Goal: Task Accomplishment & Management: Use online tool/utility

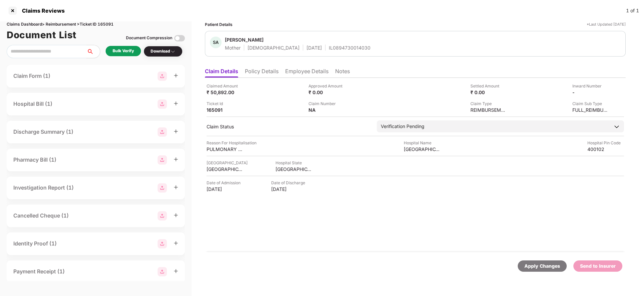
click at [267, 71] on li "Policy Details" at bounding box center [262, 73] width 34 height 10
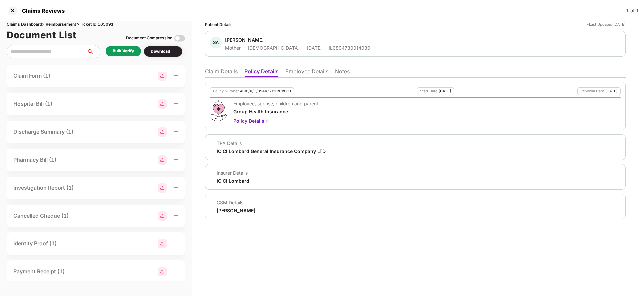
click at [257, 91] on div "4016/X/O/354432120/01/000" at bounding box center [265, 91] width 51 height 4
copy div "4016/X/O/354432120/01/000"
click at [300, 78] on div "Policy Number 4016/X/O/354432120/01/000 Start Date [DATE] Renewal Date [DATE] E…" at bounding box center [415, 149] width 421 height 142
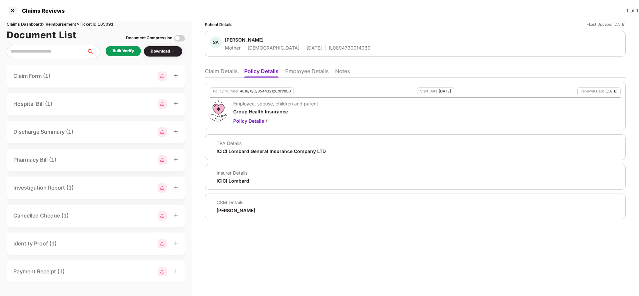
click at [301, 74] on li "Employee Details" at bounding box center [306, 73] width 43 height 10
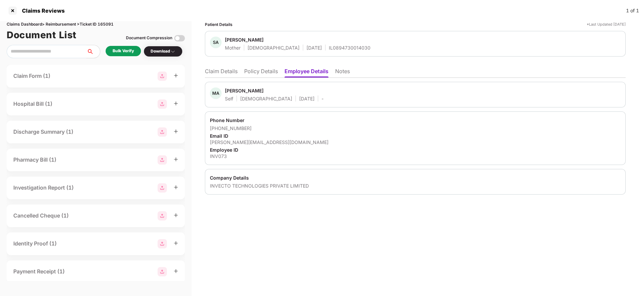
click at [215, 68] on li "Claim Details" at bounding box center [221, 73] width 33 height 10
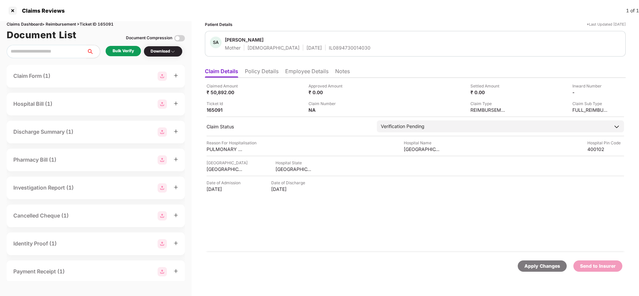
click at [267, 67] on ul "Claim Details Policy Details Employee Details Notes" at bounding box center [415, 71] width 421 height 13
click at [268, 71] on li "Policy Details" at bounding box center [262, 73] width 34 height 10
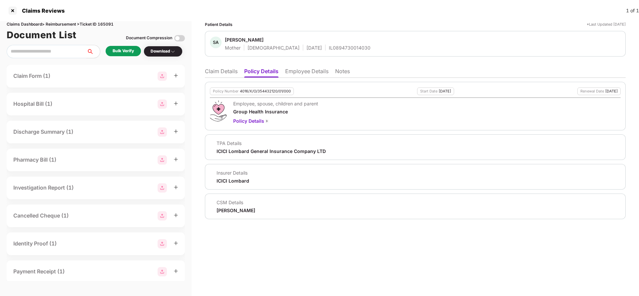
click at [265, 91] on div "4016/X/O/354432120/01/000" at bounding box center [265, 91] width 51 height 4
copy div "4016/X/O/354432120/01/000"
click at [219, 77] on li "Claim Details" at bounding box center [221, 73] width 33 height 10
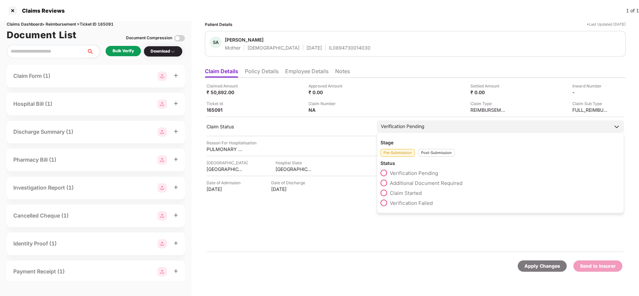
click at [409, 194] on span "Claim Started" at bounding box center [406, 193] width 32 height 6
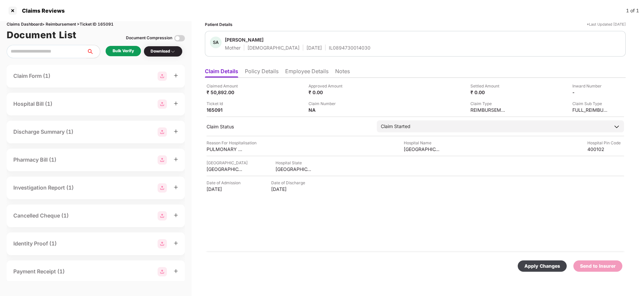
click at [544, 265] on div "Apply Changes" at bounding box center [542, 266] width 36 height 7
click at [260, 76] on li "Policy Details" at bounding box center [262, 73] width 34 height 10
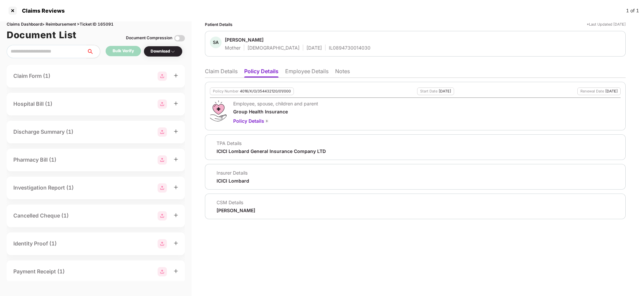
click at [229, 208] on div "[PERSON_NAME]" at bounding box center [236, 211] width 39 height 6
copy div "[PERSON_NAME]"
click at [304, 70] on li "Employee Details" at bounding box center [306, 73] width 43 height 10
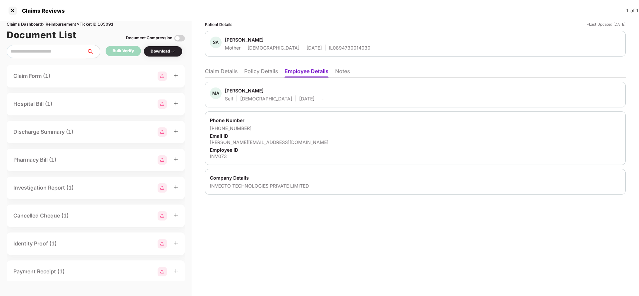
click at [224, 75] on li "Claim Details" at bounding box center [221, 73] width 33 height 10
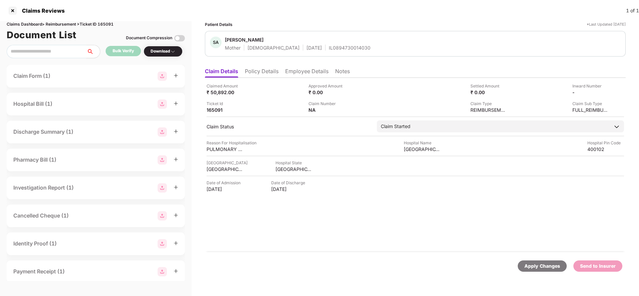
click at [531, 265] on div "Apply Changes" at bounding box center [542, 266] width 36 height 7
click at [108, 26] on div "Claims Dashboard > Reimbursement > Ticket ID 165091" at bounding box center [96, 24] width 178 height 6
copy div "165091"
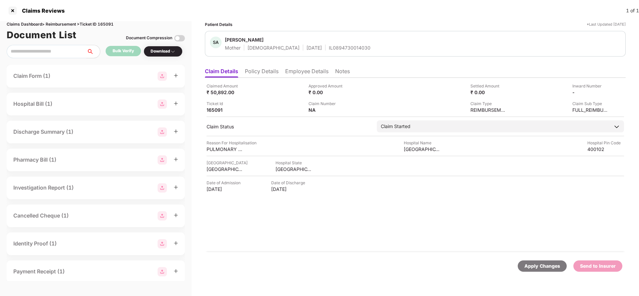
click at [535, 269] on div "Apply Changes" at bounding box center [542, 266] width 36 height 7
click at [267, 69] on li "Policy Details" at bounding box center [262, 73] width 34 height 10
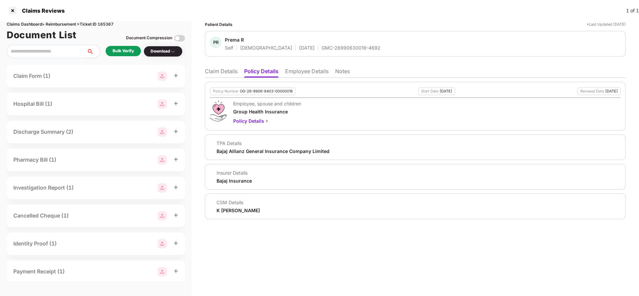
click at [307, 78] on div "Policy Number OG-26-9906-8403-00000016 Start Date 28 Mar 2025 Renewal Date 27 M…" at bounding box center [415, 149] width 421 height 142
click at [306, 73] on li "Employee Details" at bounding box center [306, 73] width 43 height 10
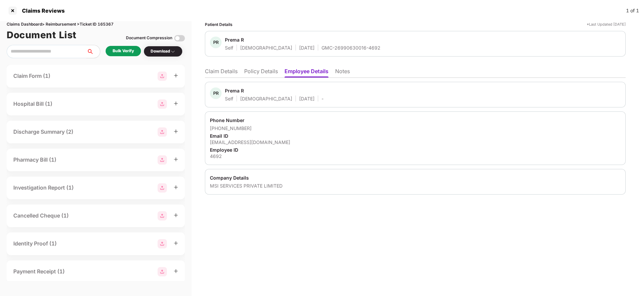
click at [232, 70] on li "Claim Details" at bounding box center [221, 73] width 33 height 10
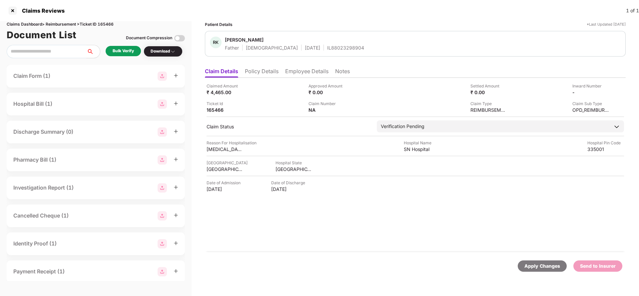
click at [264, 73] on li "Policy Details" at bounding box center [262, 73] width 34 height 10
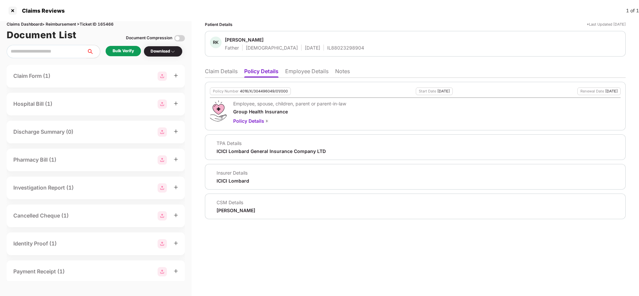
click at [262, 95] on div "Policy Number 4016/X/304496049/01/000" at bounding box center [250, 92] width 81 height 8
click at [266, 87] on div "Policy Number 4016/X/304496049/01/000 Start Date 22 Aug 2024 Renewal Date 21 Au…" at bounding box center [415, 106] width 421 height 49
click at [267, 88] on div "Policy Number 4016/X/304496049/01/000" at bounding box center [250, 92] width 81 height 8
click at [266, 90] on div "4016/X/304496049/01/000" at bounding box center [264, 91] width 48 height 4
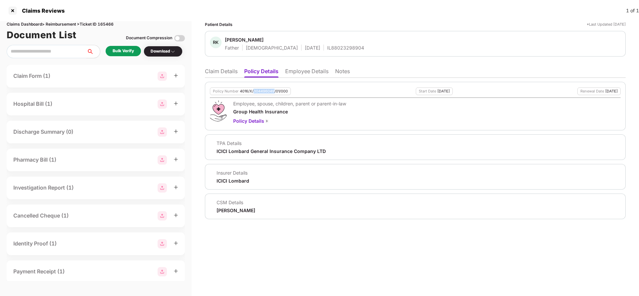
click at [266, 90] on div "4016/X/304496049/01/000" at bounding box center [264, 91] width 48 height 4
click at [307, 72] on li "Employee Details" at bounding box center [306, 73] width 43 height 10
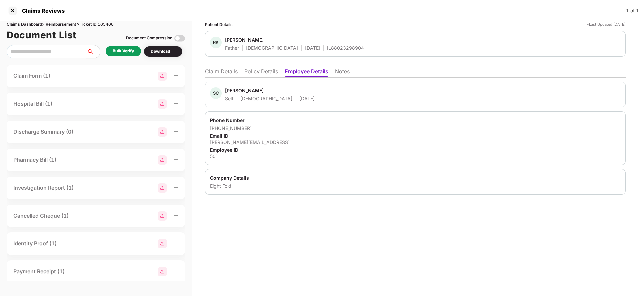
click at [262, 73] on li "Policy Details" at bounding box center [261, 73] width 34 height 10
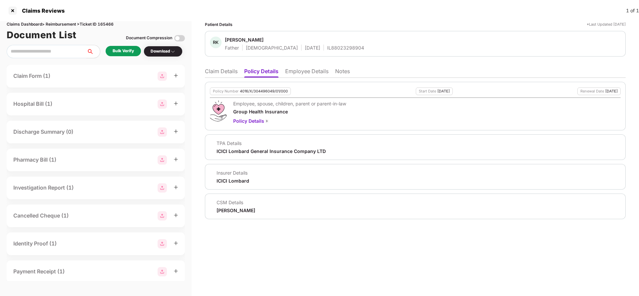
click at [265, 92] on div "4016/X/304496049/01/000" at bounding box center [264, 91] width 48 height 4
copy div "4016/X/304496049/01/000"
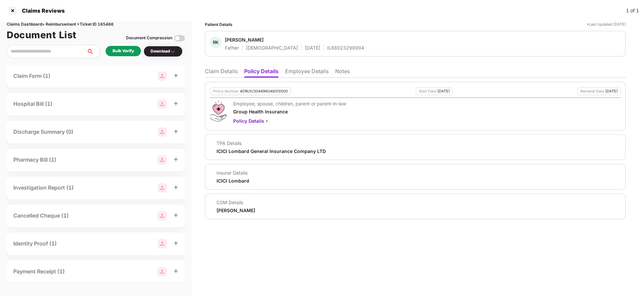
click at [214, 67] on ul "Claim Details Policy Details Employee Details Notes" at bounding box center [415, 71] width 421 height 13
click at [214, 68] on li "Claim Details" at bounding box center [221, 73] width 33 height 10
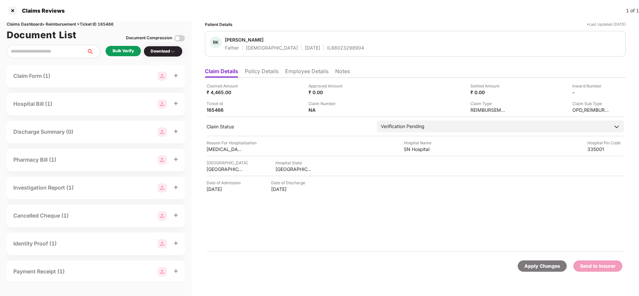
click at [327, 50] on div "IL88023298904" at bounding box center [345, 48] width 37 height 6
copy div "IL88023298904"
click at [310, 70] on li "Employee Details" at bounding box center [306, 73] width 43 height 10
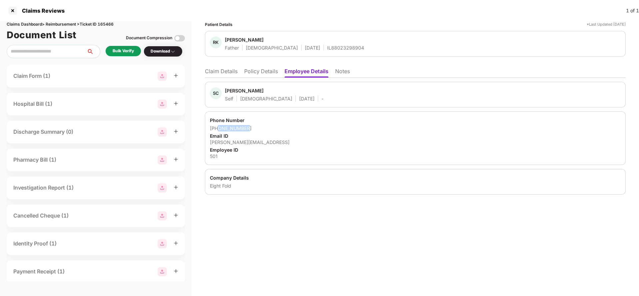
drag, startPoint x: 219, startPoint y: 129, endPoint x: 293, endPoint y: 127, distance: 75.0
click at [293, 127] on div "+916377856462" at bounding box center [415, 128] width 411 height 6
copy div "6377856462"
click at [258, 143] on div "sudesh.chaudhary@eightfold.ai" at bounding box center [415, 142] width 411 height 6
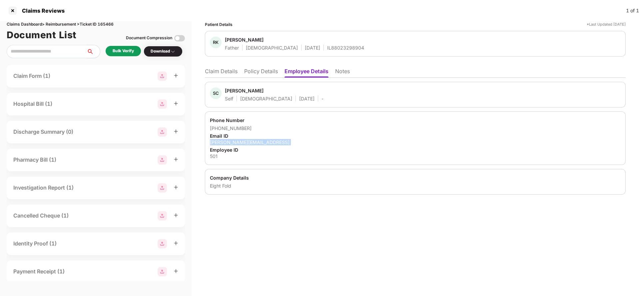
click at [258, 143] on div "sudesh.chaudhary@eightfold.ai" at bounding box center [415, 142] width 411 height 6
copy div "sudesh.chaudhary@eightfold.ai"
click at [210, 74] on li "Claim Details" at bounding box center [221, 73] width 33 height 10
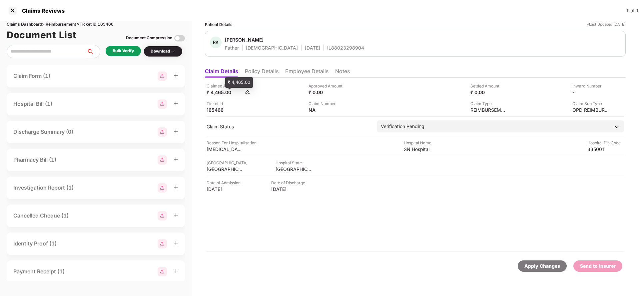
click at [217, 93] on div "₹ 4,465.00" at bounding box center [225, 92] width 37 height 6
copy div "4,465"
click at [422, 150] on div "SN Hospital" at bounding box center [422, 149] width 37 height 6
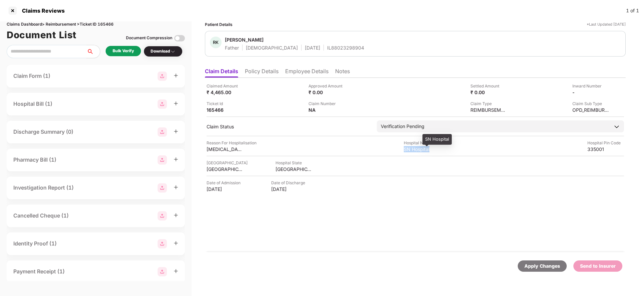
click at [422, 150] on div "SN Hospital" at bounding box center [422, 149] width 37 height 6
copy div "SN Hospital"
click at [129, 46] on div "Bulk Verify" at bounding box center [123, 51] width 35 height 10
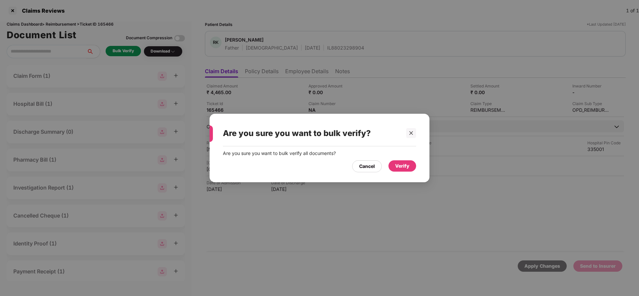
click at [409, 165] on div "Verify" at bounding box center [402, 166] width 14 height 7
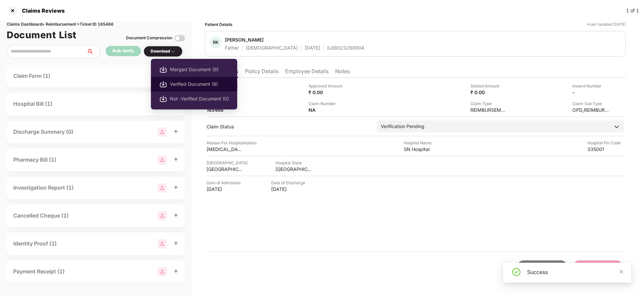
click at [179, 83] on span "Verified Document (9)" at bounding box center [199, 84] width 59 height 7
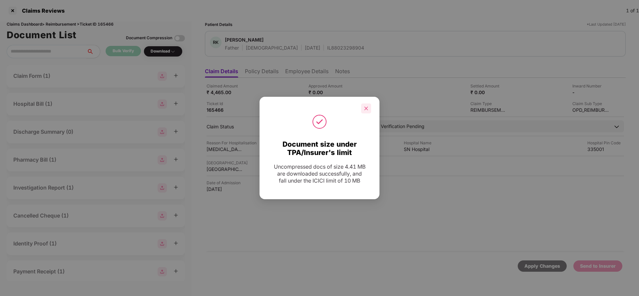
click at [369, 111] on div at bounding box center [366, 109] width 10 height 10
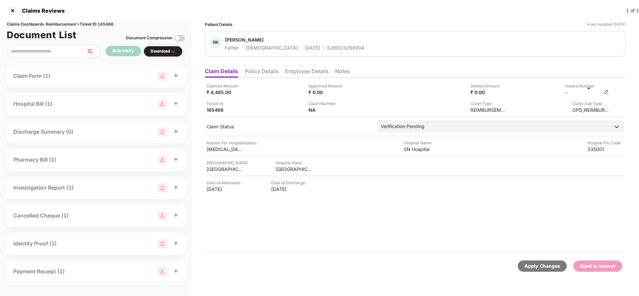
click at [608, 92] on img at bounding box center [606, 91] width 5 height 5
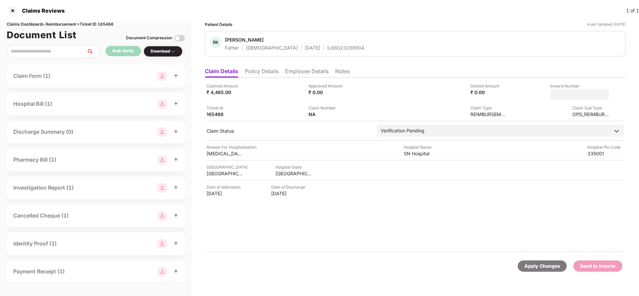
type input "**********"
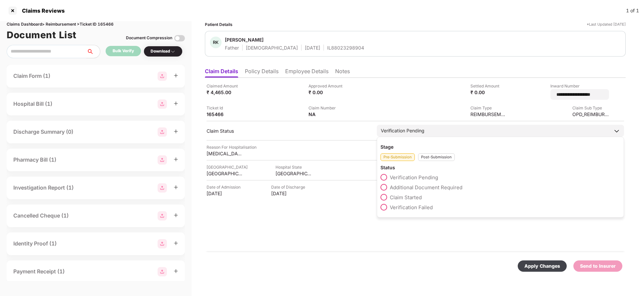
click at [442, 126] on div "Verification Pending" at bounding box center [500, 131] width 247 height 12
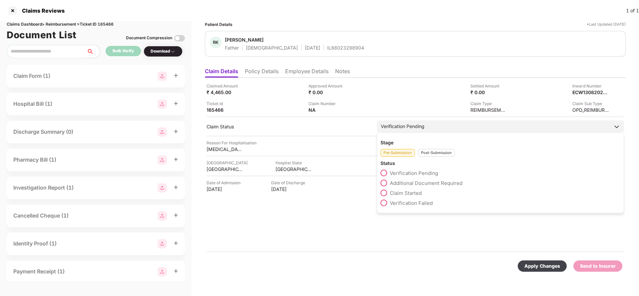
click at [443, 150] on div "Post-Submission" at bounding box center [436, 153] width 37 height 8
click at [428, 182] on span "Claim Under Process" at bounding box center [415, 183] width 50 height 6
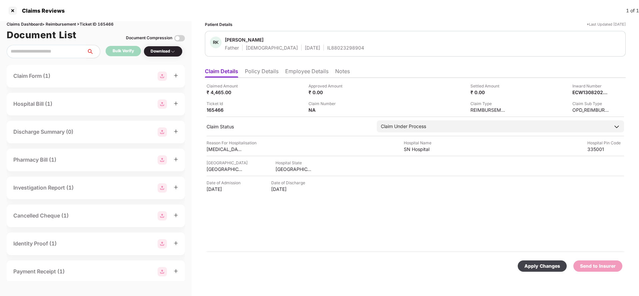
click at [561, 265] on div "Apply Changes" at bounding box center [542, 266] width 49 height 11
click at [327, 49] on div "IL88023298904" at bounding box center [345, 48] width 37 height 6
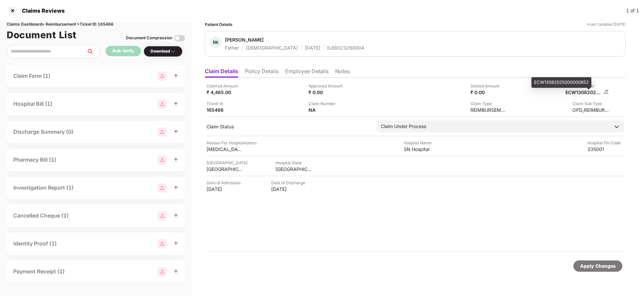
click at [576, 93] on div "ECW13082025000000852" at bounding box center [583, 92] width 37 height 6
copy div "ECW13082025000000852"
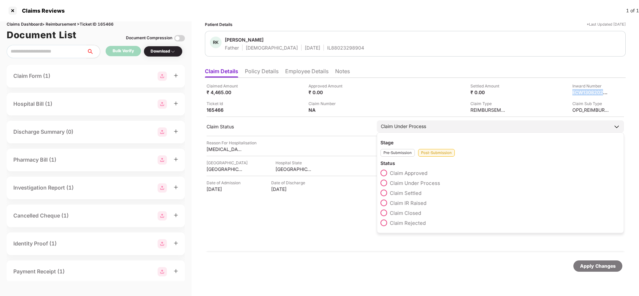
copy div "ECW13082025000000852"
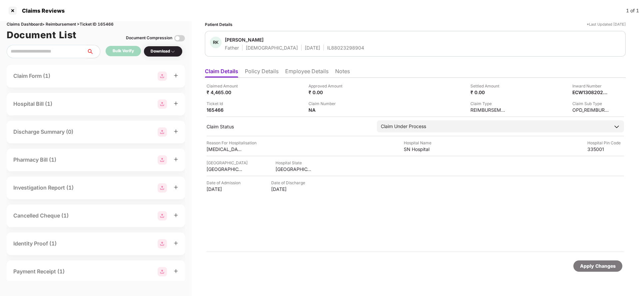
click at [327, 50] on div "IL88023298904" at bounding box center [345, 48] width 37 height 6
copy div "IL88023298904"
click at [604, 268] on div "Apply Changes" at bounding box center [598, 266] width 36 height 7
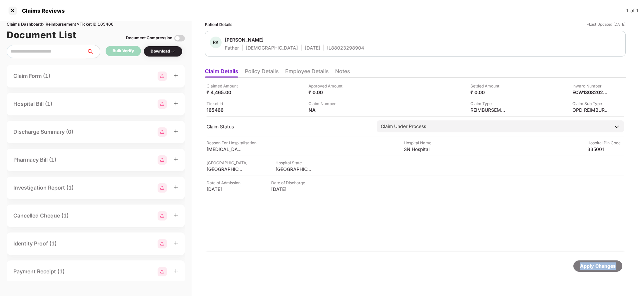
click at [604, 268] on div "Apply Changes" at bounding box center [598, 266] width 36 height 7
click at [106, 24] on div "Claims Dashboard > Reimbursement > Ticket ID 165466" at bounding box center [96, 24] width 178 height 6
click at [599, 268] on div "Apply Changes" at bounding box center [598, 266] width 36 height 7
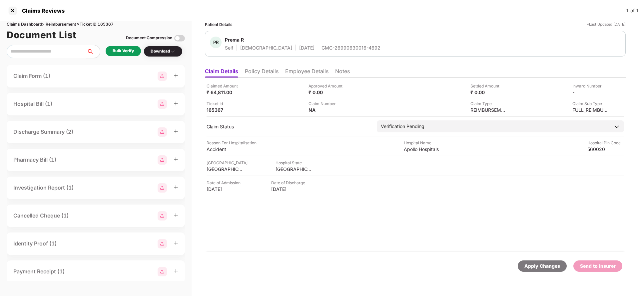
click at [323, 51] on div "GMC-26990630016-4692" at bounding box center [350, 48] width 59 height 6
copy div "GMC-26990630016-4692"
click at [289, 166] on div "KARNATAKA" at bounding box center [293, 169] width 37 height 6
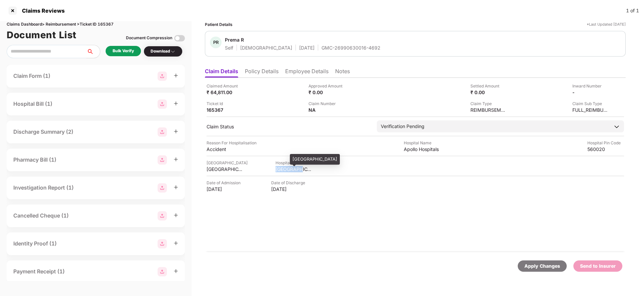
click at [289, 166] on div "KARNATAKA" at bounding box center [293, 169] width 37 height 6
copy div "KARNATAKA"
click at [217, 172] on div "BANGALORE" at bounding box center [225, 169] width 37 height 6
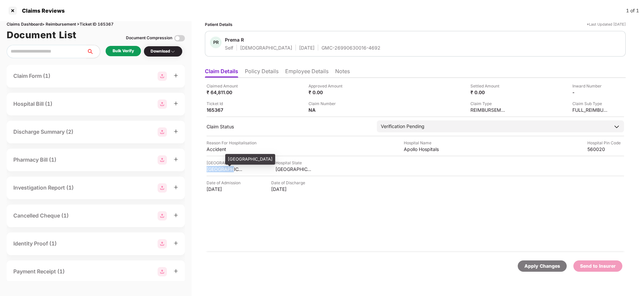
copy div "BANGALORE"
click at [420, 146] on div "Hospital Name" at bounding box center [422, 143] width 37 height 6
click at [419, 146] on div "Hospital Name" at bounding box center [422, 143] width 37 height 6
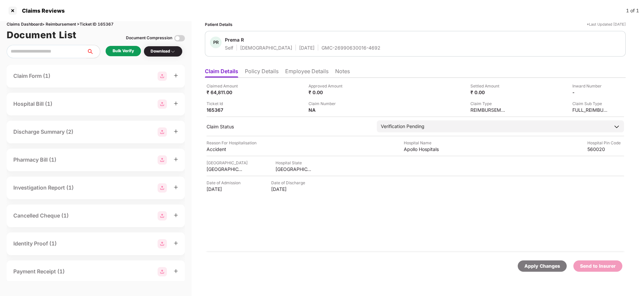
click at [419, 146] on div "Hospital Name" at bounding box center [422, 143] width 37 height 6
click at [419, 153] on div "Claimed Amount ₹ 64,811.00 Approved Amount ₹ 0.00 Settled Amount ₹ 0.00 Inward …" at bounding box center [415, 165] width 421 height 175
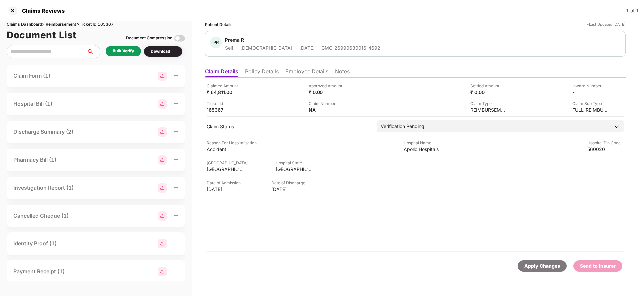
click at [425, 145] on span at bounding box center [426, 146] width 3 height 2
click at [426, 148] on div "Apollo Hospitals" at bounding box center [422, 149] width 37 height 6
copy div "Apollo Hospitals"
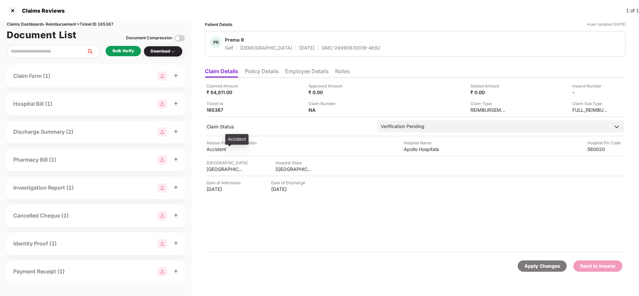
click at [225, 150] on div "Accident" at bounding box center [225, 149] width 37 height 6
copy div "Accident"
click at [308, 69] on li "Employee Details" at bounding box center [306, 73] width 43 height 10
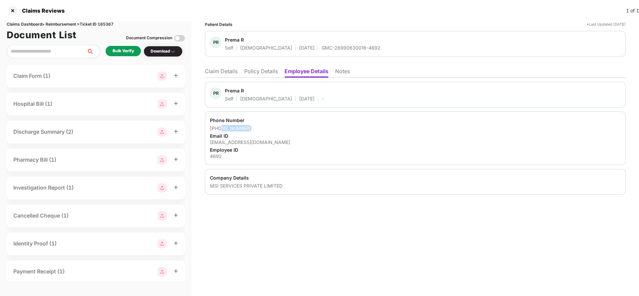
drag, startPoint x: 220, startPoint y: 131, endPoint x: 256, endPoint y: 128, distance: 36.7
click at [256, 128] on div "+918970635520" at bounding box center [415, 128] width 411 height 6
drag, startPoint x: 219, startPoint y: 127, endPoint x: 264, endPoint y: 127, distance: 46.0
click at [264, 127] on div "+918970635520" at bounding box center [415, 128] width 411 height 6
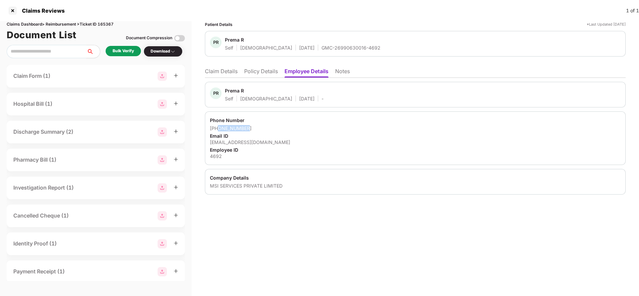
copy div "8970635520"
click at [243, 145] on div "prema.r@msisurfaces.com" at bounding box center [415, 142] width 411 height 6
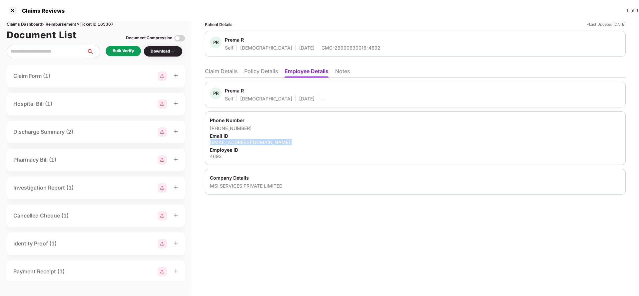
copy div "prema.r@msisurfaces.com"
click at [116, 52] on div "Bulk Verify" at bounding box center [123, 51] width 21 height 6
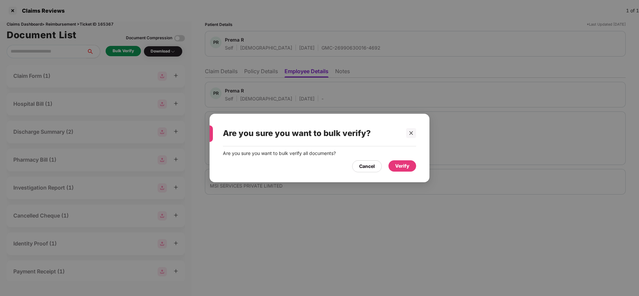
click at [399, 167] on div "Verify" at bounding box center [402, 166] width 14 height 7
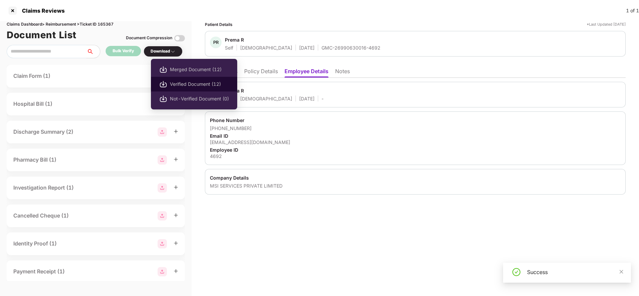
click at [169, 81] on li "Verified Document (12)" at bounding box center [194, 84] width 86 height 15
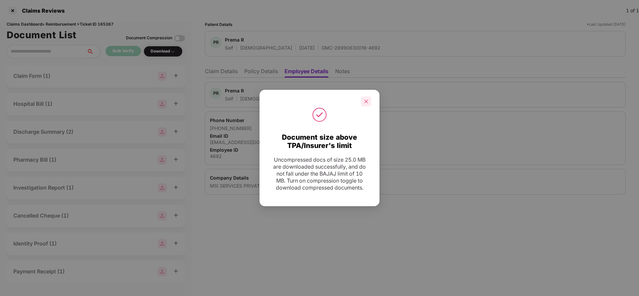
click at [366, 101] on div at bounding box center [366, 102] width 10 height 10
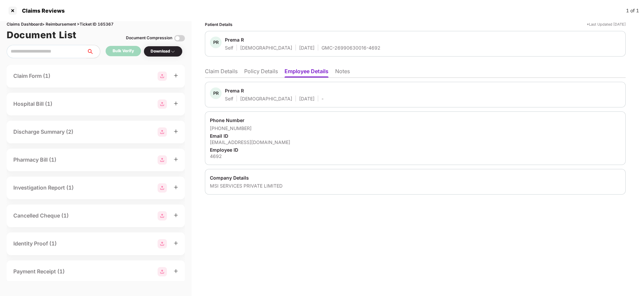
click at [217, 73] on li "Claim Details" at bounding box center [221, 73] width 33 height 10
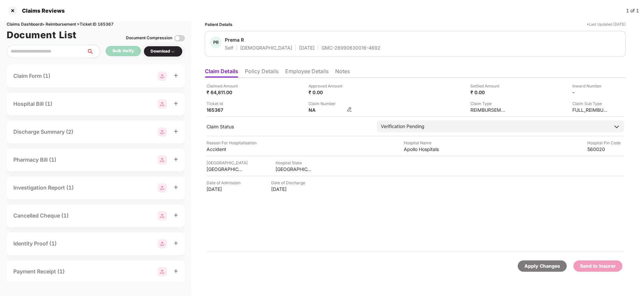
click at [347, 110] on img at bounding box center [349, 109] width 5 height 5
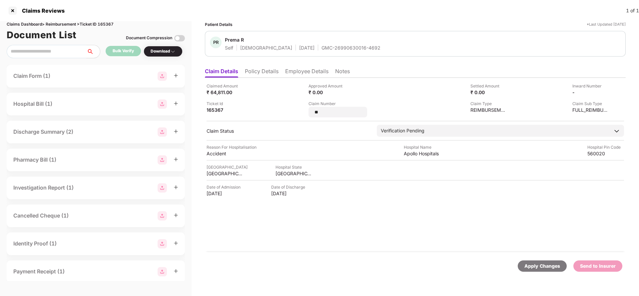
type input "*"
click at [607, 92] on img at bounding box center [606, 91] width 5 height 5
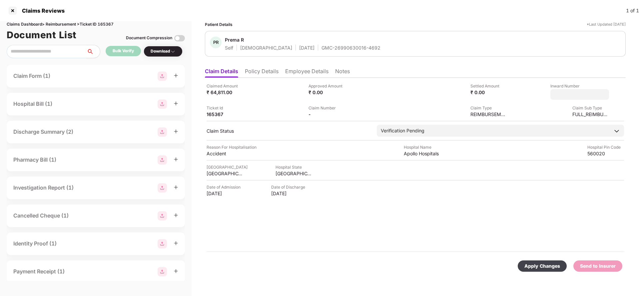
type input "**********"
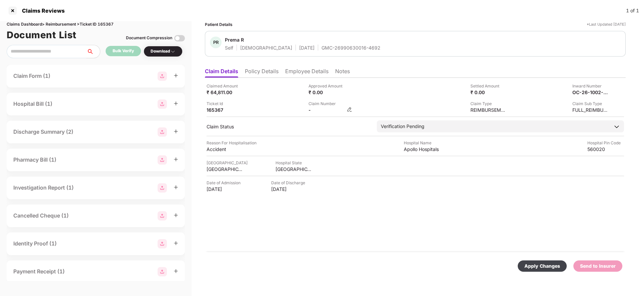
click at [349, 110] on img at bounding box center [349, 109] width 5 height 5
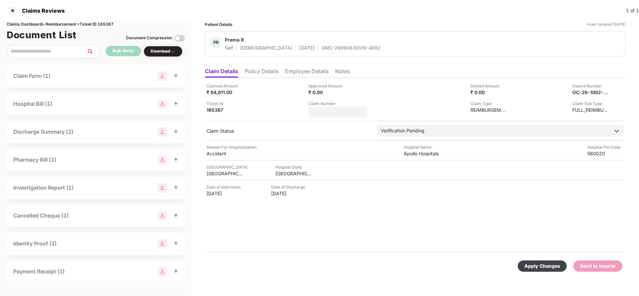
type input "*******"
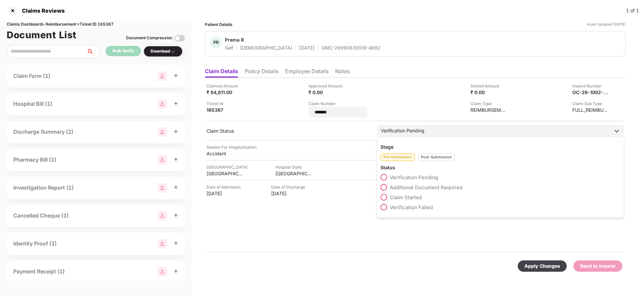
click at [419, 130] on div "Verification Pending" at bounding box center [500, 131] width 247 height 12
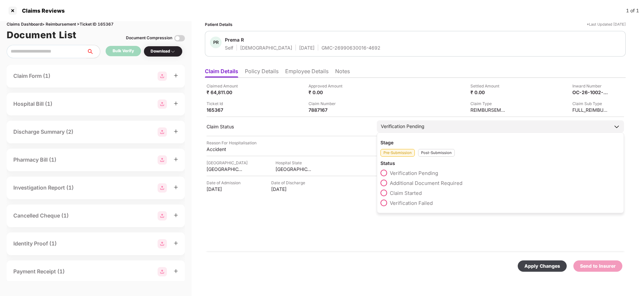
click at [436, 152] on div "Post-Submission" at bounding box center [436, 153] width 37 height 8
click at [419, 186] on span "Claim Under Process" at bounding box center [415, 183] width 50 height 6
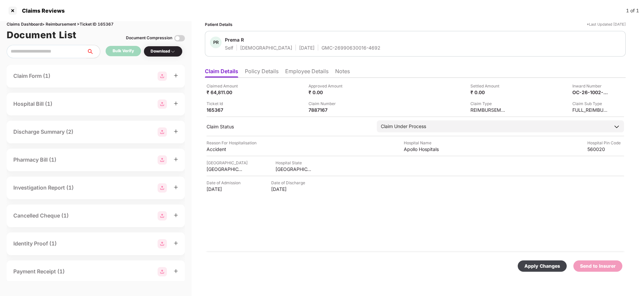
click at [544, 268] on div "Apply Changes" at bounding box center [542, 266] width 36 height 7
click at [596, 269] on div "Apply Changes" at bounding box center [598, 266] width 36 height 7
click at [104, 23] on div "Claims Dashboard > Reimbursement > Ticket ID 165367" at bounding box center [96, 24] width 178 height 6
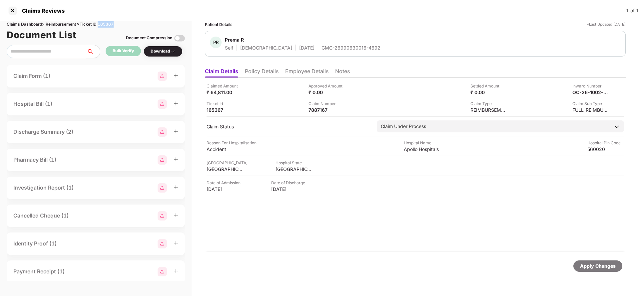
click at [104, 23] on div "Claims Dashboard > Reimbursement > Ticket ID 165367" at bounding box center [96, 24] width 178 height 6
copy div "165367"
click at [590, 270] on div "Apply Changes" at bounding box center [597, 266] width 49 height 11
